Goal: Communication & Community: Answer question/provide support

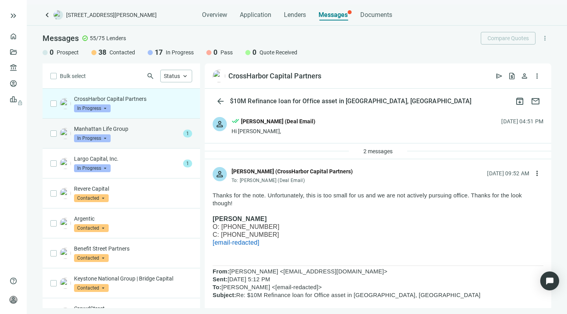
click at [143, 128] on p "Manhattan Life Group" at bounding box center [127, 129] width 106 height 8
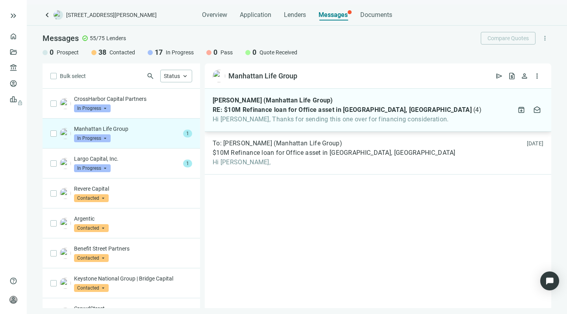
click at [253, 118] on span "Hi Howard, Thanks for sending this one over for financing consideration." at bounding box center [346, 119] width 269 height 8
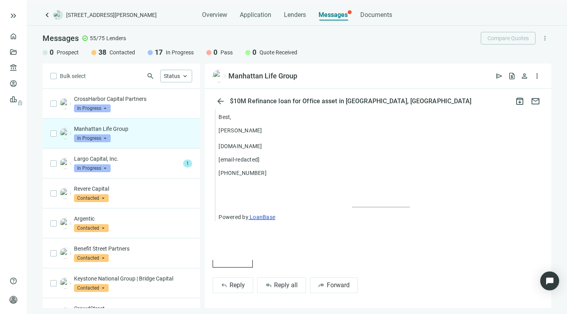
scroll to position [626, 0]
click at [276, 286] on span "Reply all" at bounding box center [286, 285] width 24 height 7
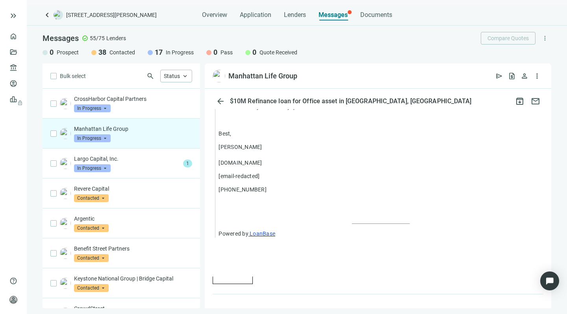
type textarea "**********"
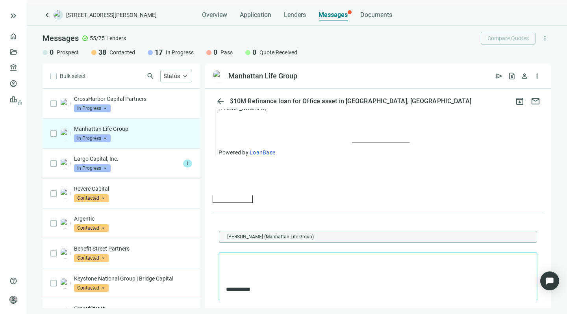
scroll to position [704, 0]
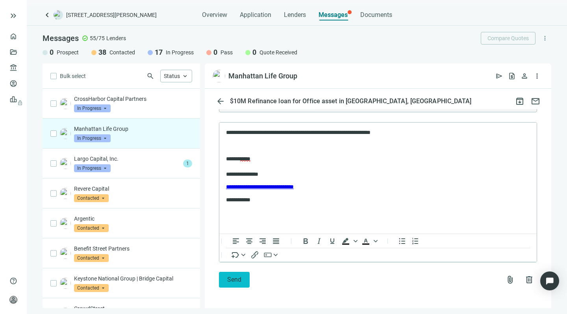
click at [228, 273] on button "Send" at bounding box center [234, 280] width 31 height 16
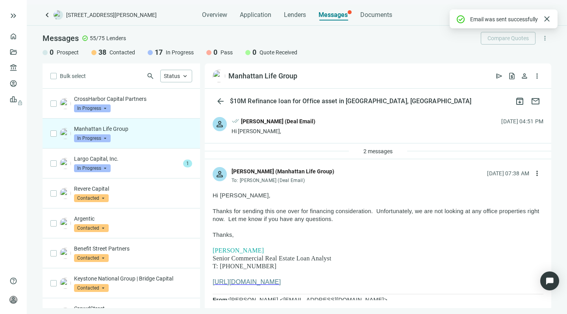
scroll to position [0, 0]
click at [363, 153] on span "2 messages" at bounding box center [377, 151] width 29 height 6
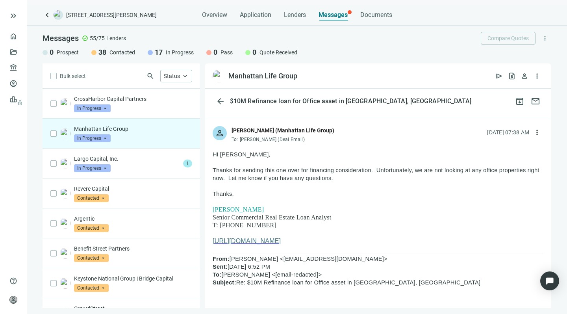
scroll to position [105, 0]
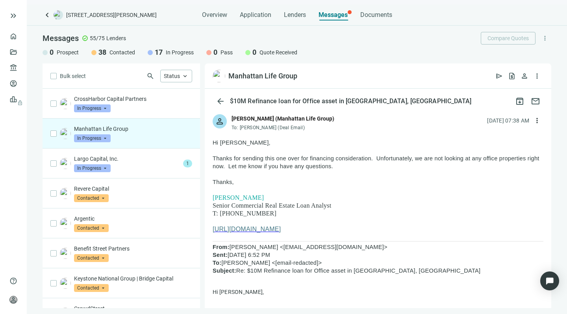
click at [275, 230] on span "https://www.manhattanlife.com/mortgages/lending-guidelines" at bounding box center [246, 228] width 68 height 7
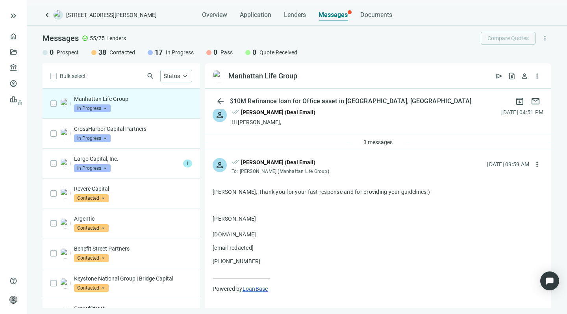
scroll to position [7, 0]
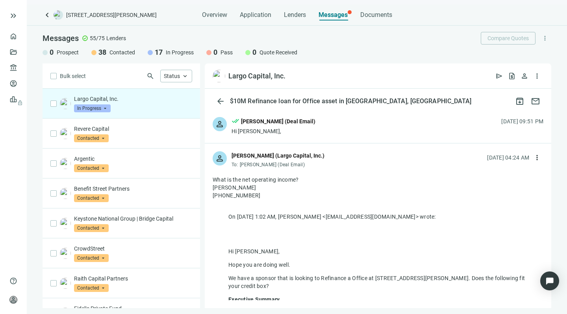
click at [216, 74] on img at bounding box center [218, 76] width 13 height 13
click at [239, 78] on div "Largo Capital, Inc." at bounding box center [256, 75] width 57 height 9
click at [291, 76] on div "Largo Capital, Inc. open_in_new send request_quote person more_vert" at bounding box center [378, 75] width 346 height 25
click at [291, 75] on span "open_in_new" at bounding box center [293, 76] width 8 height 8
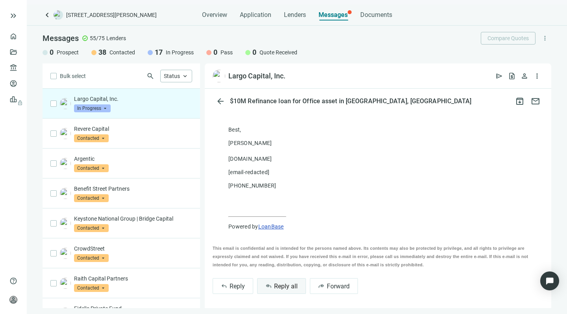
scroll to position [380, 0]
click at [277, 283] on span "Reply all" at bounding box center [286, 286] width 24 height 7
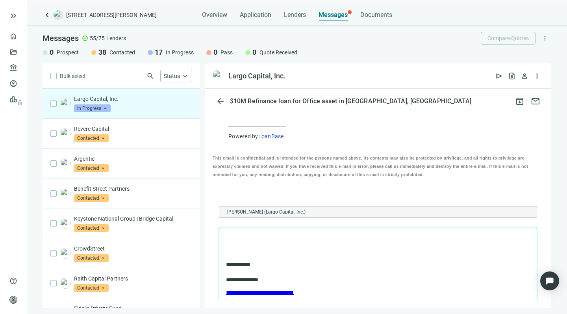
scroll to position [471, 0]
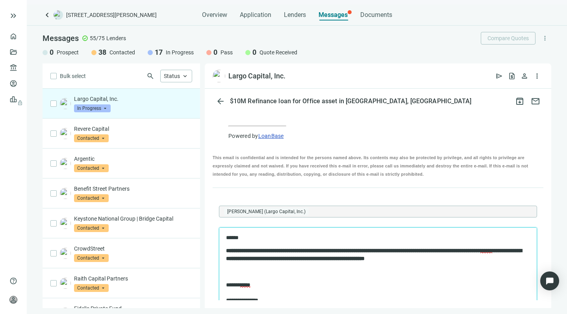
click at [358, 257] on strong "**********" at bounding box center [374, 253] width 296 height 13
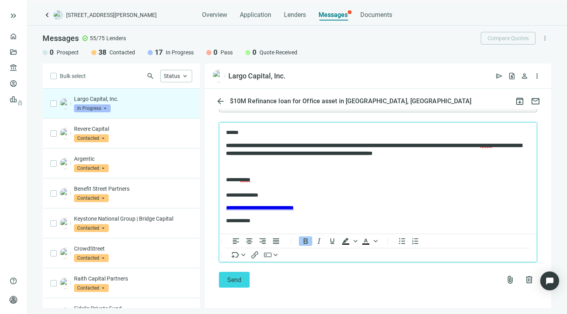
scroll to position [576, 0]
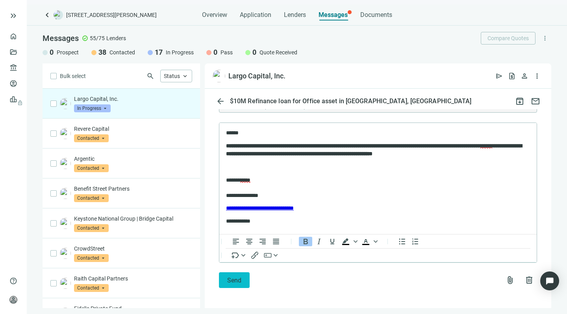
click at [230, 272] on button "Send" at bounding box center [234, 280] width 31 height 16
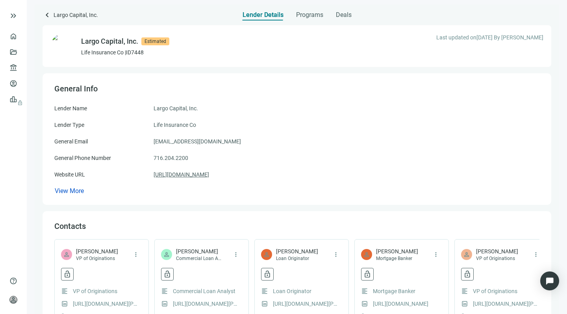
click at [187, 173] on link "[URL][DOMAIN_NAME]" at bounding box center [180, 174] width 55 height 9
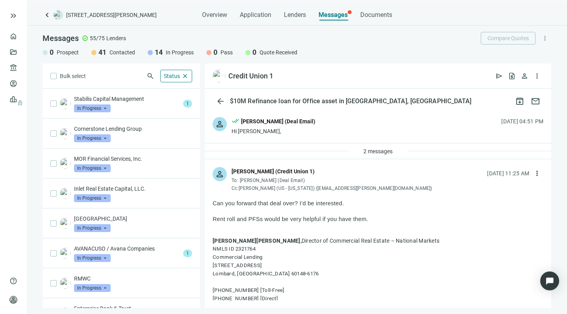
scroll to position [40, 0]
